Goal: Task Accomplishment & Management: Complete application form

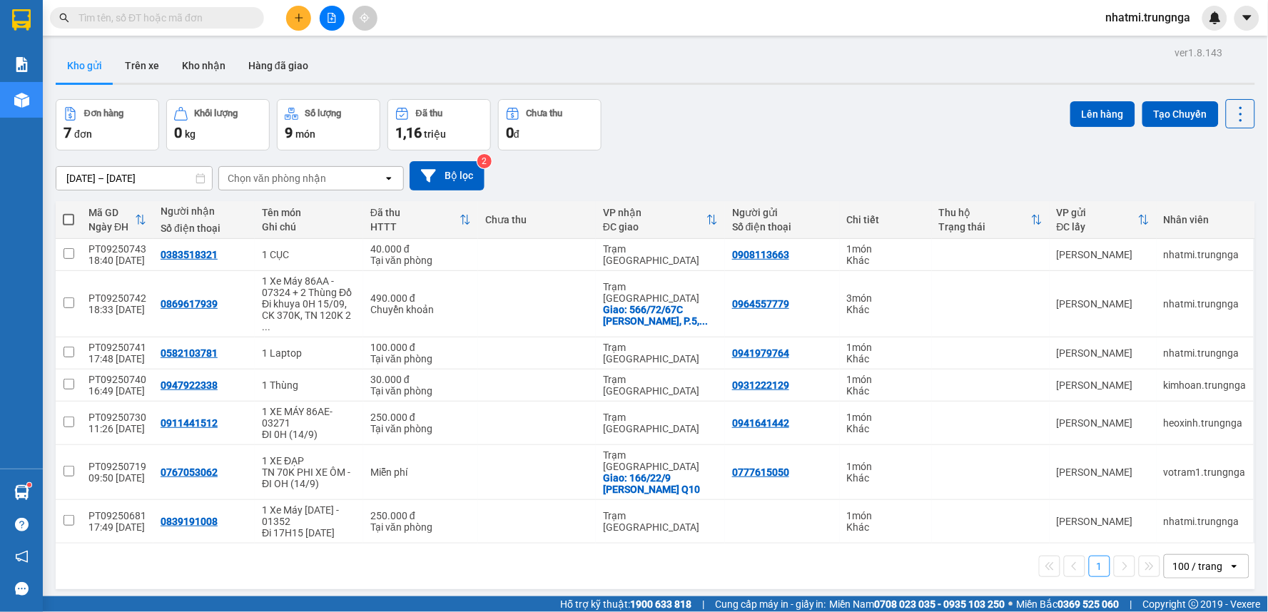
scroll to position [66, 0]
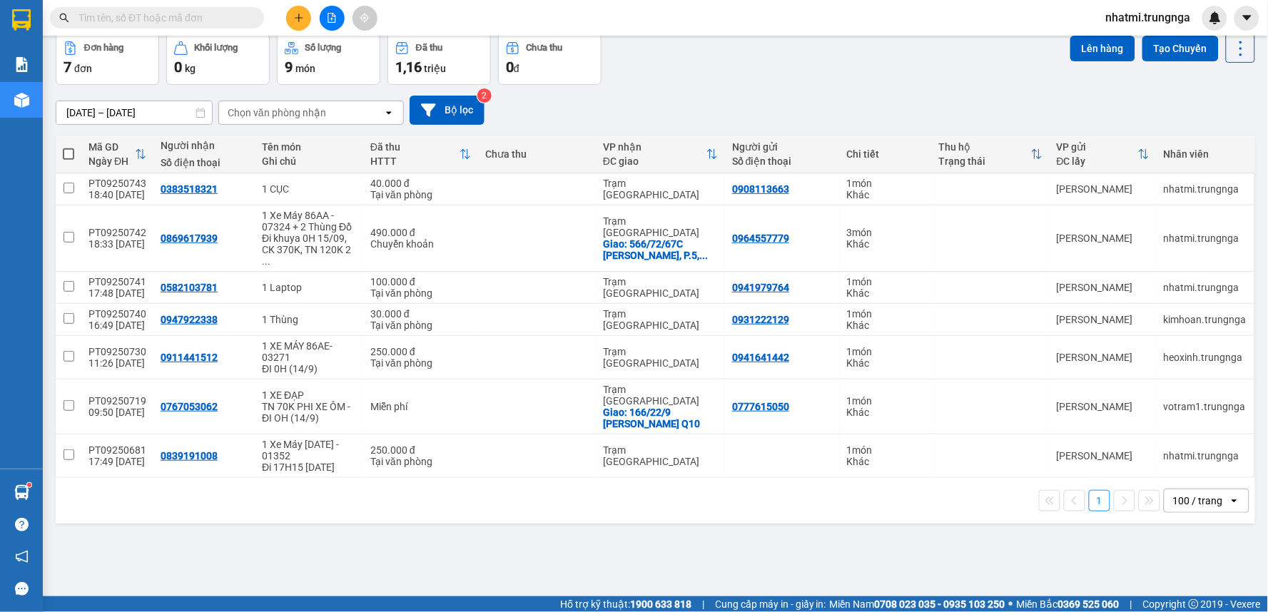
click at [308, 23] on button at bounding box center [298, 18] width 25 height 25
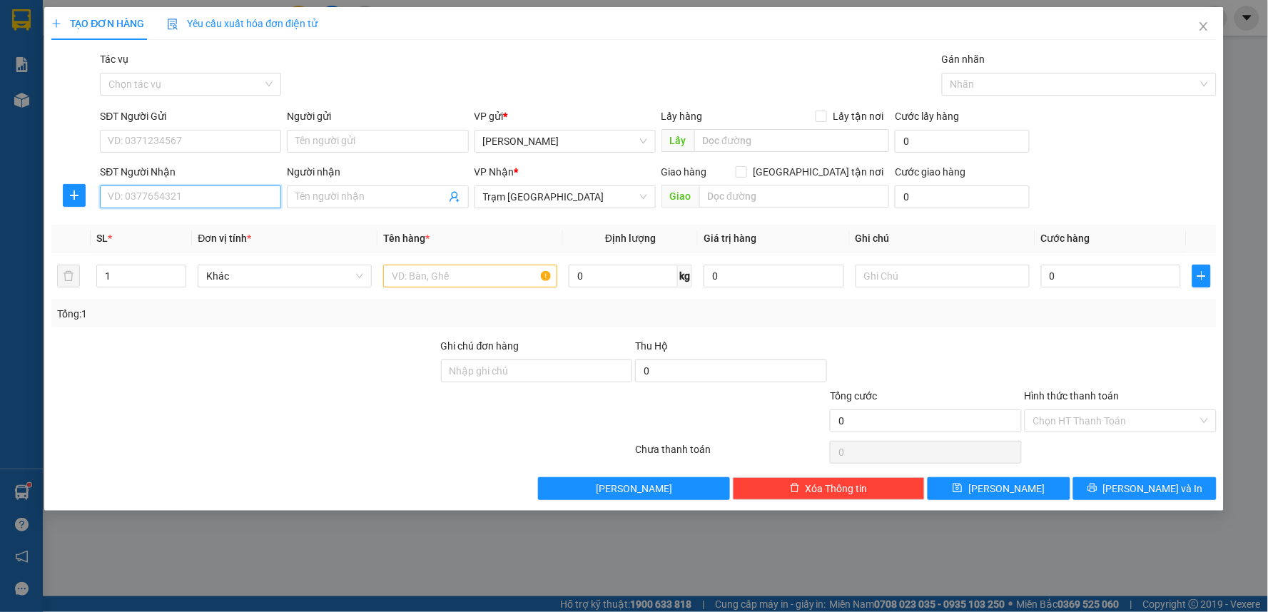
click at [180, 200] on input "SĐT Người Nhận" at bounding box center [190, 197] width 181 height 23
click at [175, 223] on div "0912744867" at bounding box center [190, 226] width 164 height 16
type input "0912744867"
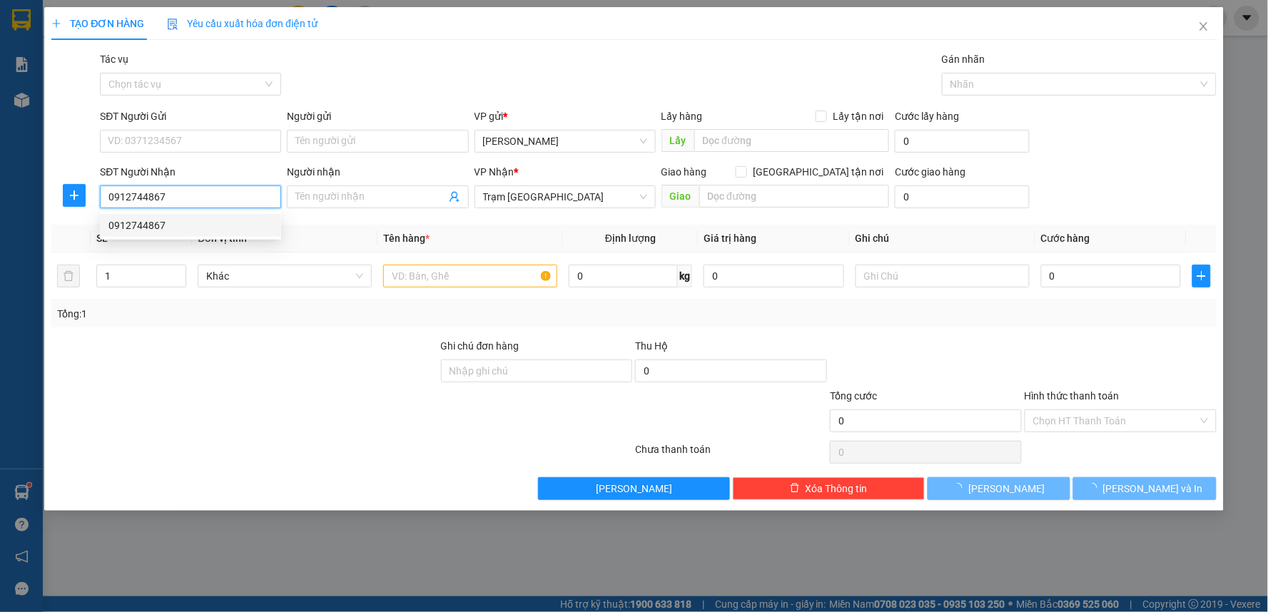
type input "40.000"
type input "0912744867"
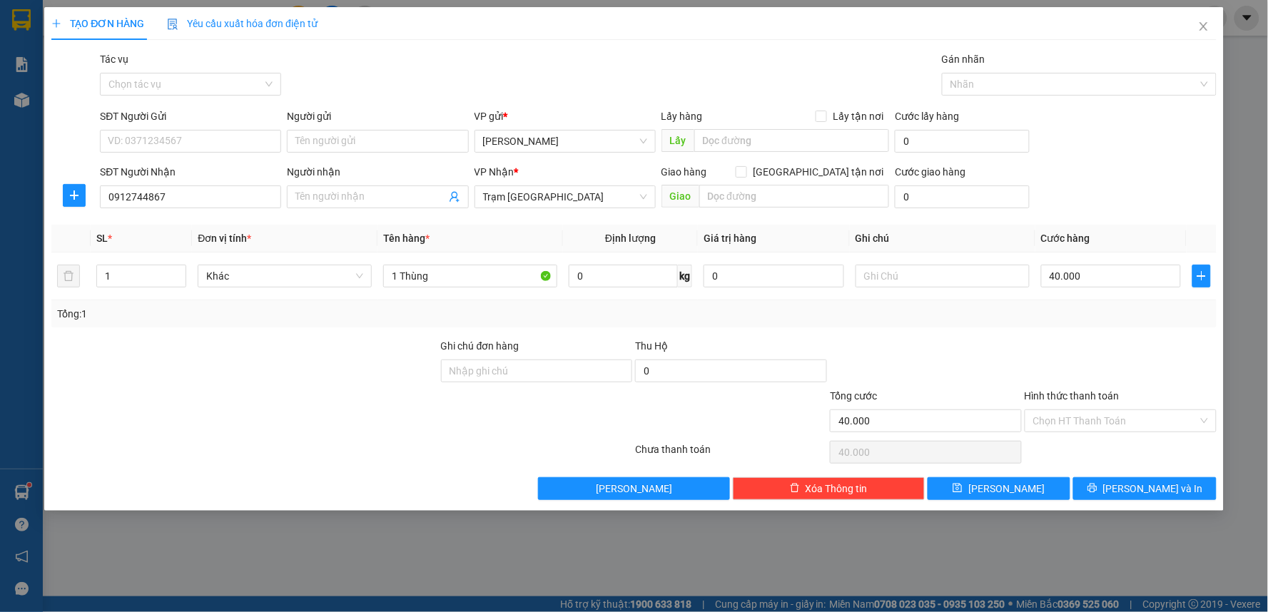
click at [174, 128] on div "SĐT Người Gửi" at bounding box center [190, 118] width 181 height 21
click at [176, 145] on input "SĐT Người Gửi" at bounding box center [190, 141] width 181 height 23
click at [174, 196] on div "0914502372" at bounding box center [190, 193] width 164 height 16
type input "0914502372"
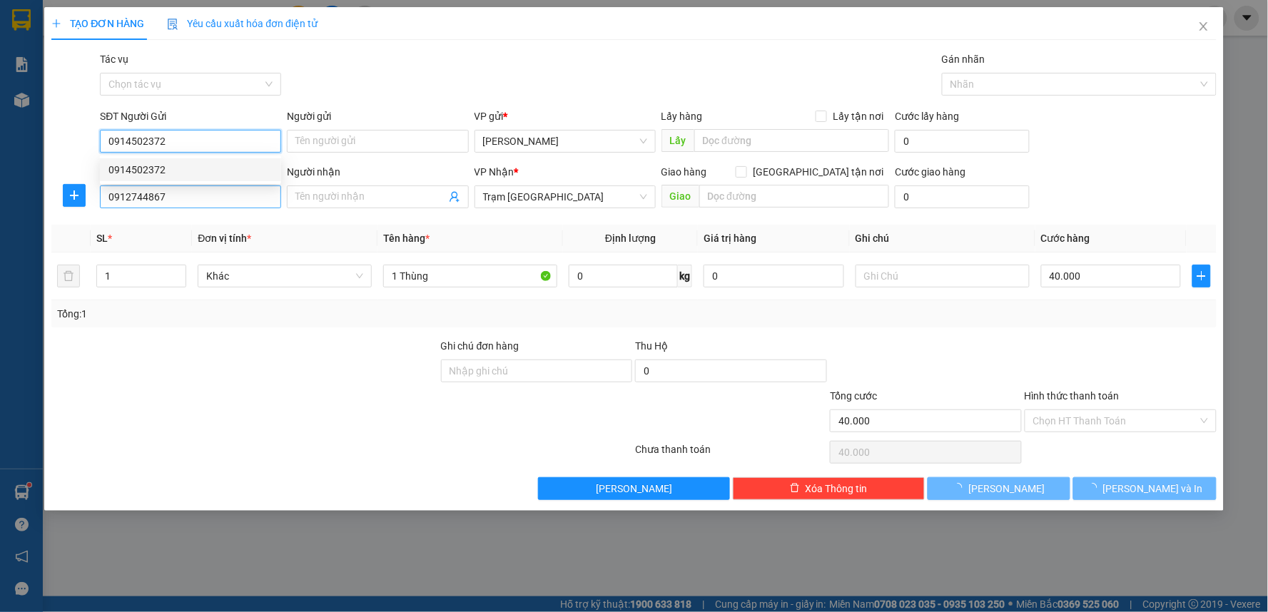
type input "70.000"
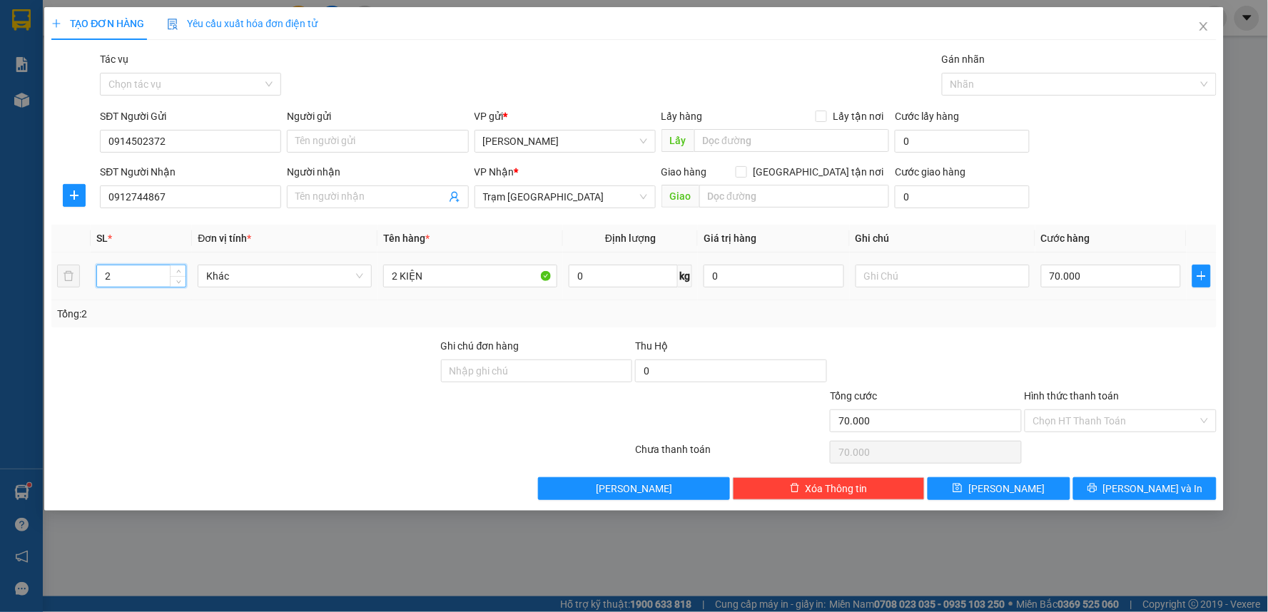
drag, startPoint x: 111, startPoint y: 282, endPoint x: 97, endPoint y: 283, distance: 13.6
click at [97, 283] on input "2" at bounding box center [141, 276] width 89 height 21
type input "1"
drag, startPoint x: 401, startPoint y: 279, endPoint x: 437, endPoint y: 283, distance: 35.9
click at [360, 283] on tr "1 Khác 2 KIỆN 0 kg 0 70.000" at bounding box center [634, 277] width 1166 height 48
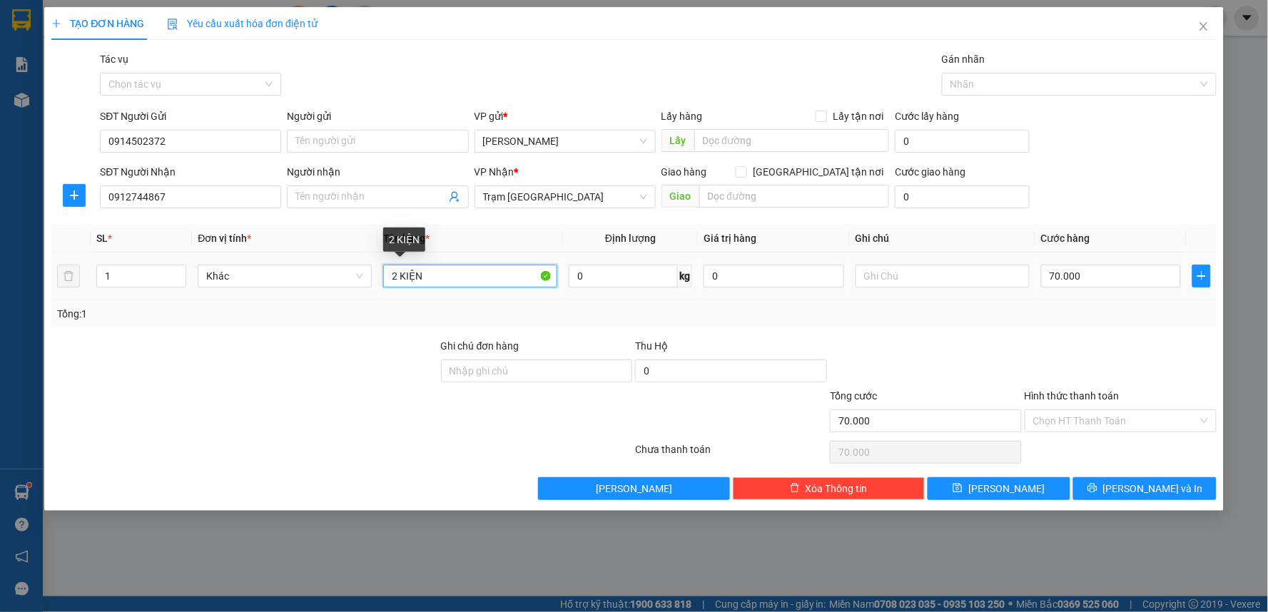
drag, startPoint x: 435, startPoint y: 283, endPoint x: 289, endPoint y: 290, distance: 146.5
click at [289, 290] on tr "1 Khác 2 KIỆN 0 kg 0 70.000" at bounding box center [634, 277] width 1166 height 48
type input "1 Thùng"
type input "4"
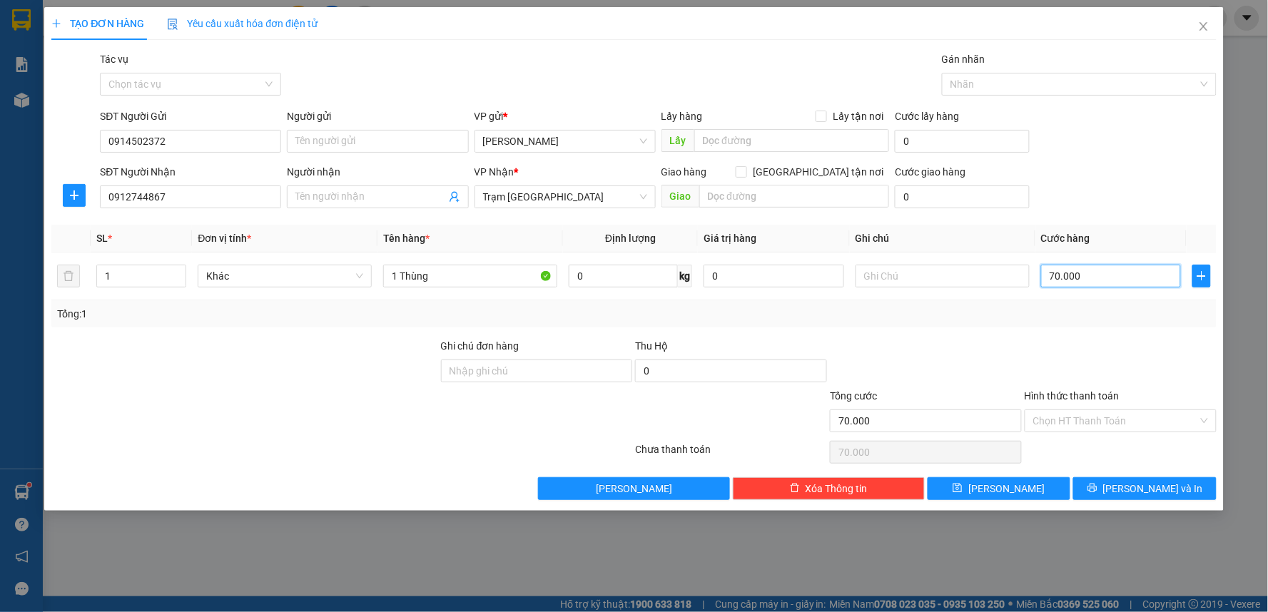
type input "4"
type input "40"
type input "40.000"
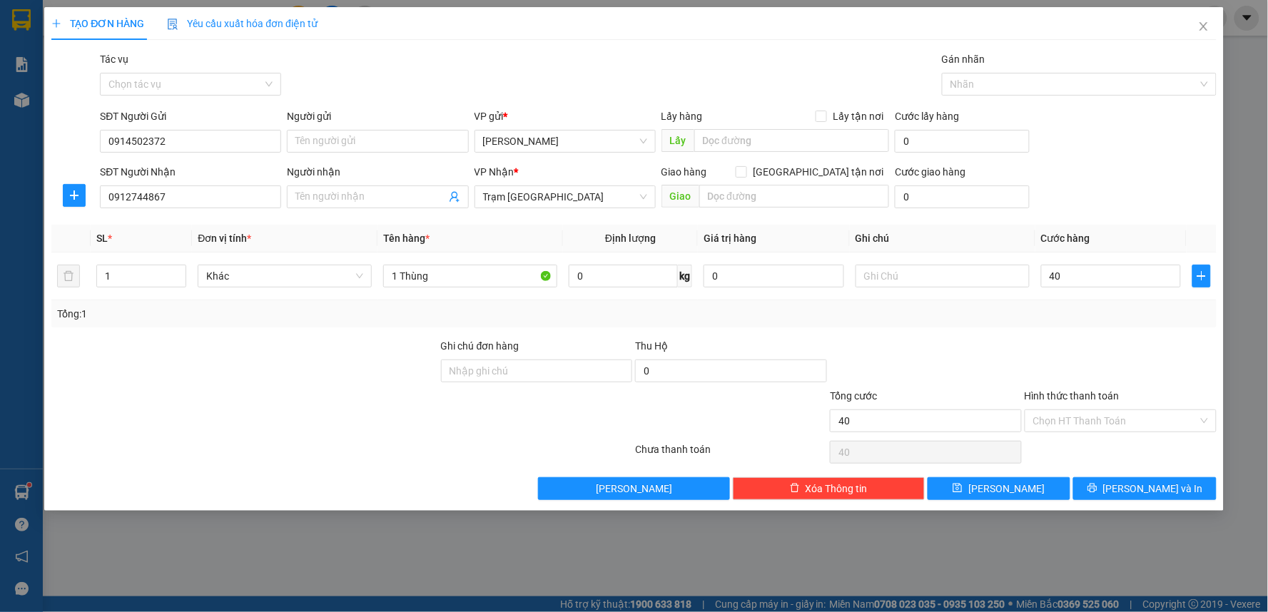
type input "40.000"
click at [928, 335] on div "Transit Pickup Surcharge Ids Transit Deliver Surcharge Ids Transit Deliver Surc…" at bounding box center [634, 275] width 1166 height 449
drag, startPoint x: 1139, startPoint y: 434, endPoint x: 1139, endPoint y: 425, distance: 8.6
click at [1139, 426] on div "Hình thức thanh toán Chọn HT Thanh Toán" at bounding box center [1121, 413] width 192 height 50
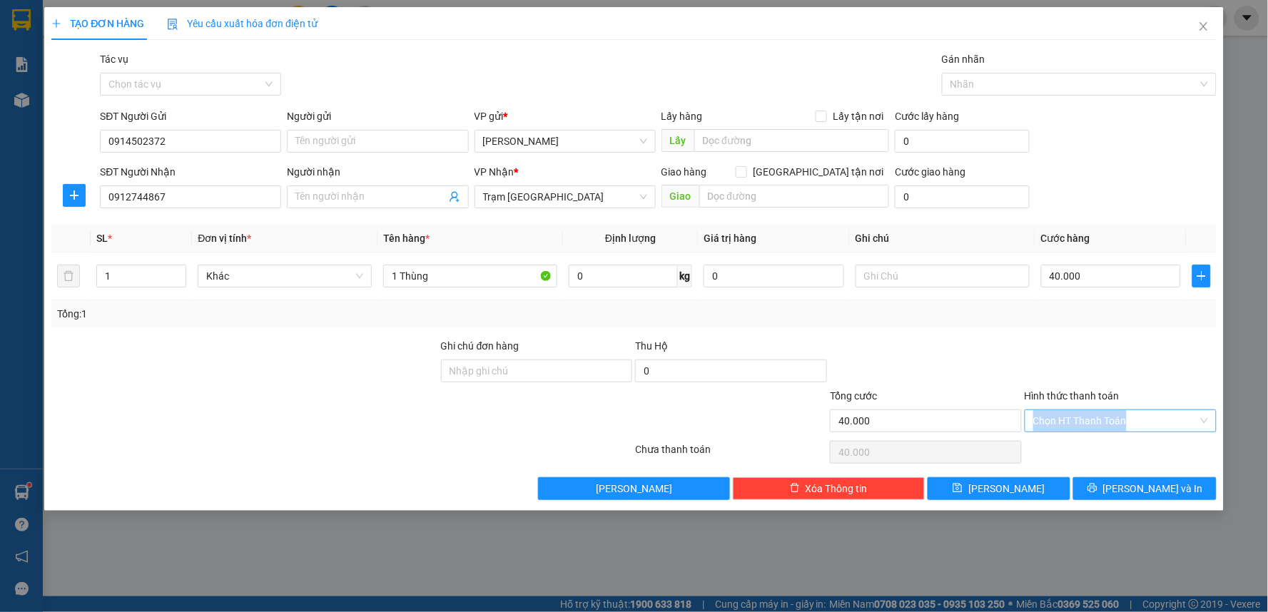
click at [1139, 423] on input "Hình thức thanh toán" at bounding box center [1116, 420] width 165 height 21
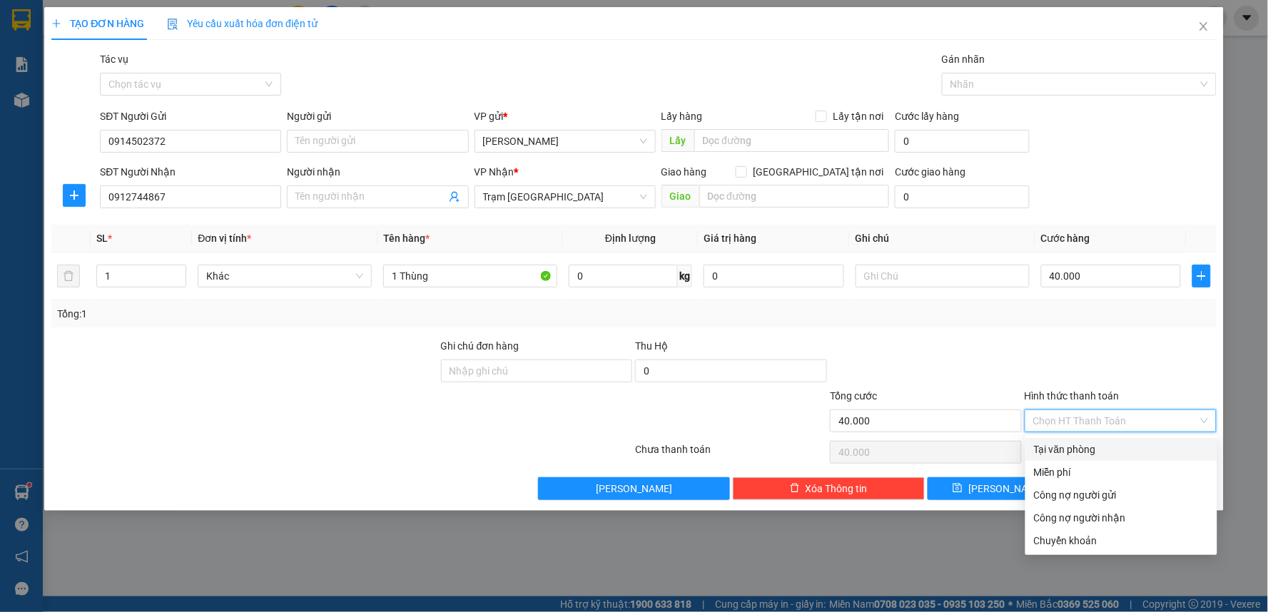
click at [1059, 450] on div "Tại văn phòng" at bounding box center [1121, 450] width 175 height 16
type input "0"
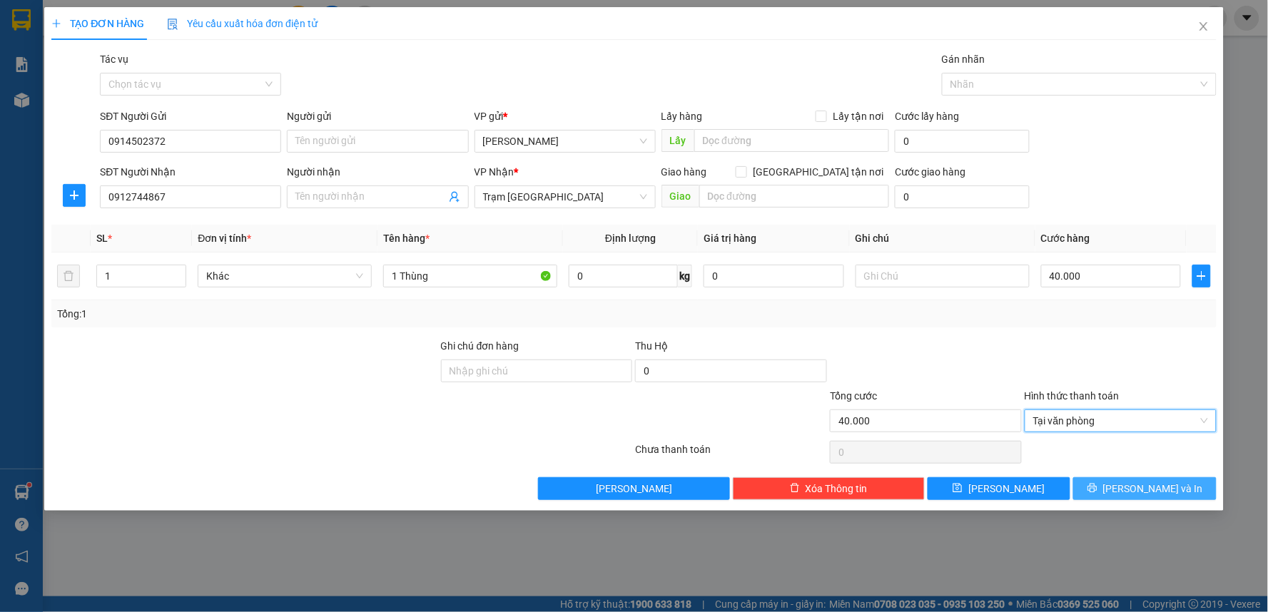
click at [1132, 490] on button "[PERSON_NAME] và In" at bounding box center [1145, 489] width 143 height 23
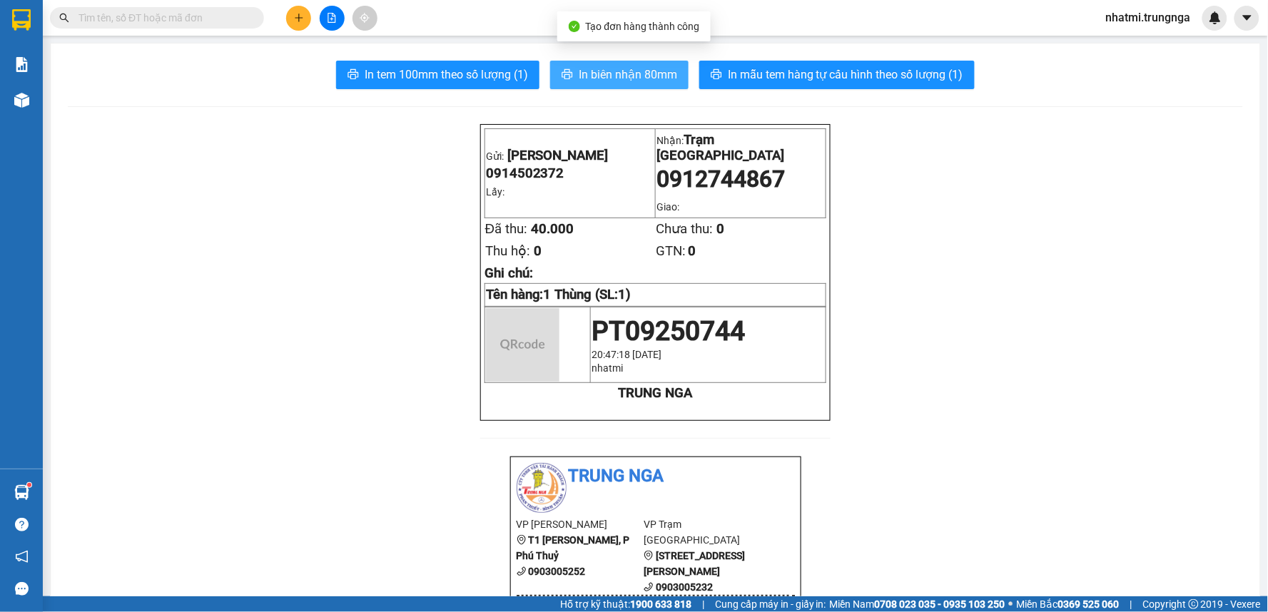
click at [615, 82] on span "In biên nhận 80mm" at bounding box center [628, 75] width 99 height 18
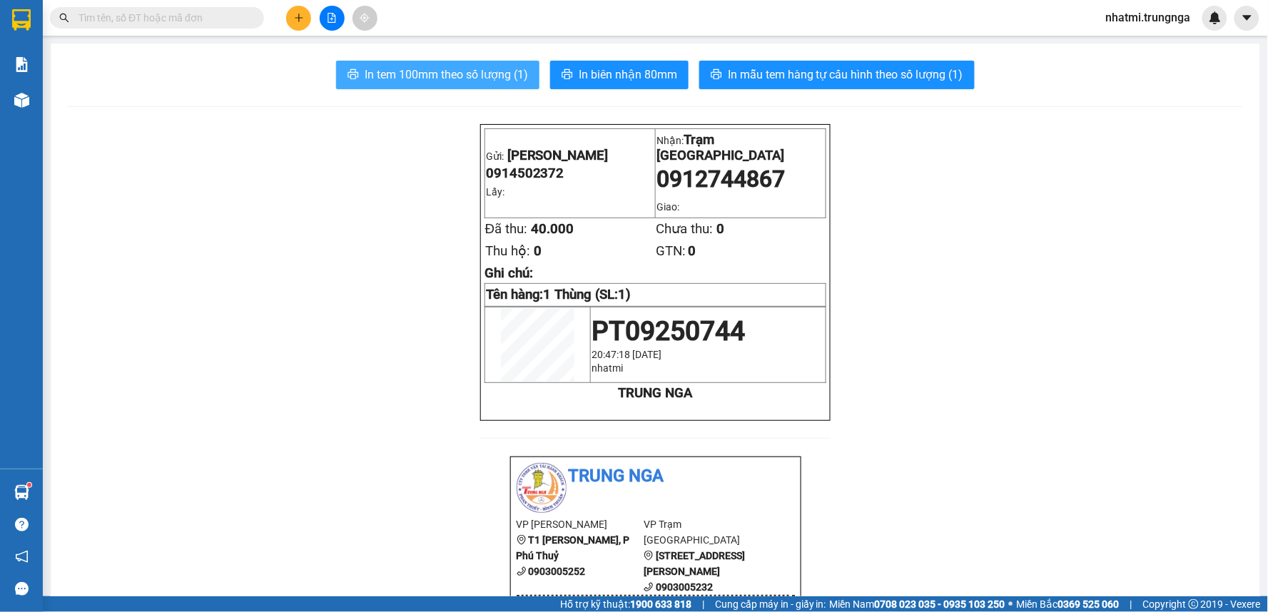
drag, startPoint x: 433, startPoint y: 74, endPoint x: 459, endPoint y: 29, distance: 52.2
click at [435, 64] on button "In tem 100mm theo số lượng (1)" at bounding box center [437, 75] width 203 height 29
click at [448, 77] on span "In tem 100mm theo số lượng (1)" at bounding box center [446, 75] width 163 height 18
